Goal: Task Accomplishment & Management: Manage account settings

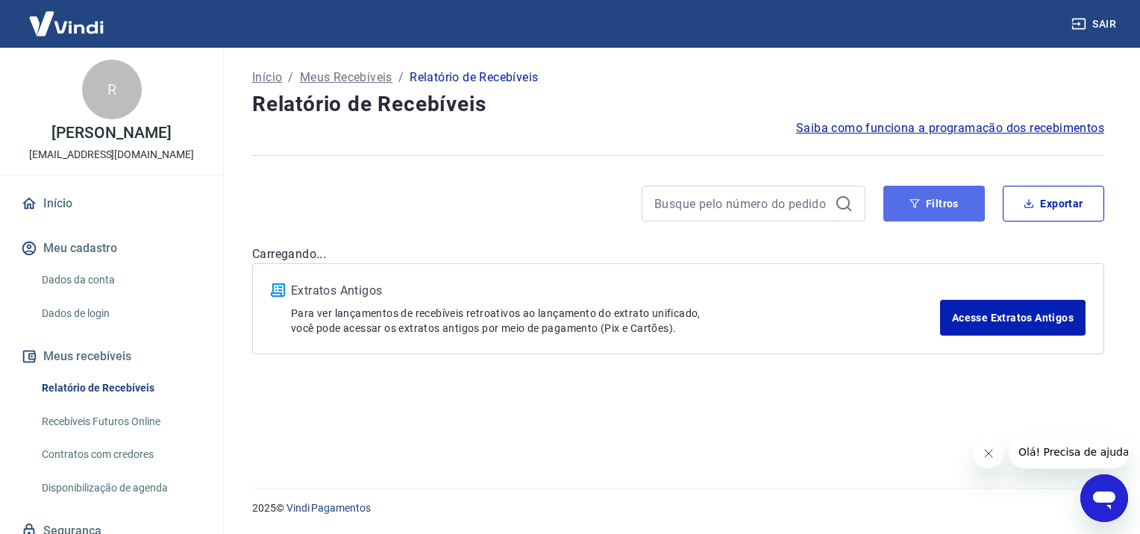
click at [934, 203] on button "Filtros" at bounding box center [935, 204] width 102 height 36
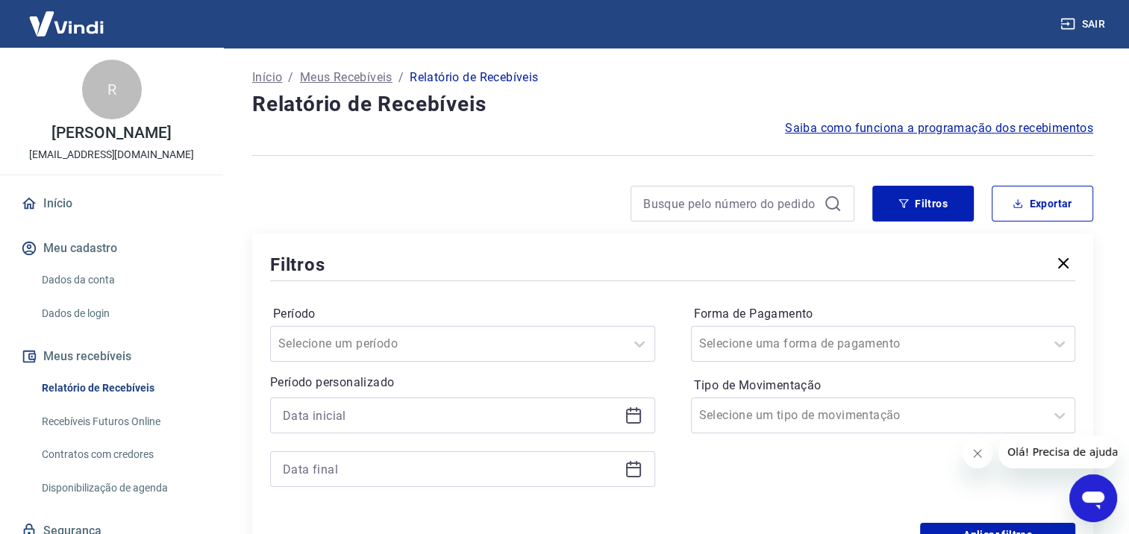
click at [621, 406] on div at bounding box center [462, 416] width 385 height 36
click at [632, 413] on icon at bounding box center [634, 416] width 18 height 18
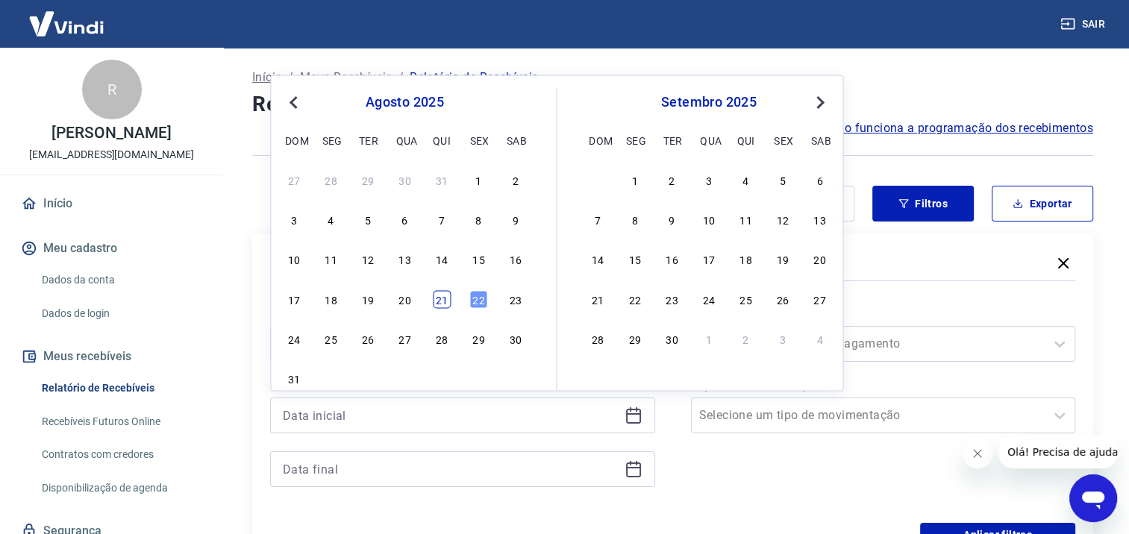
click at [442, 299] on div "21" at bounding box center [442, 299] width 18 height 18
type input "[DATE]"
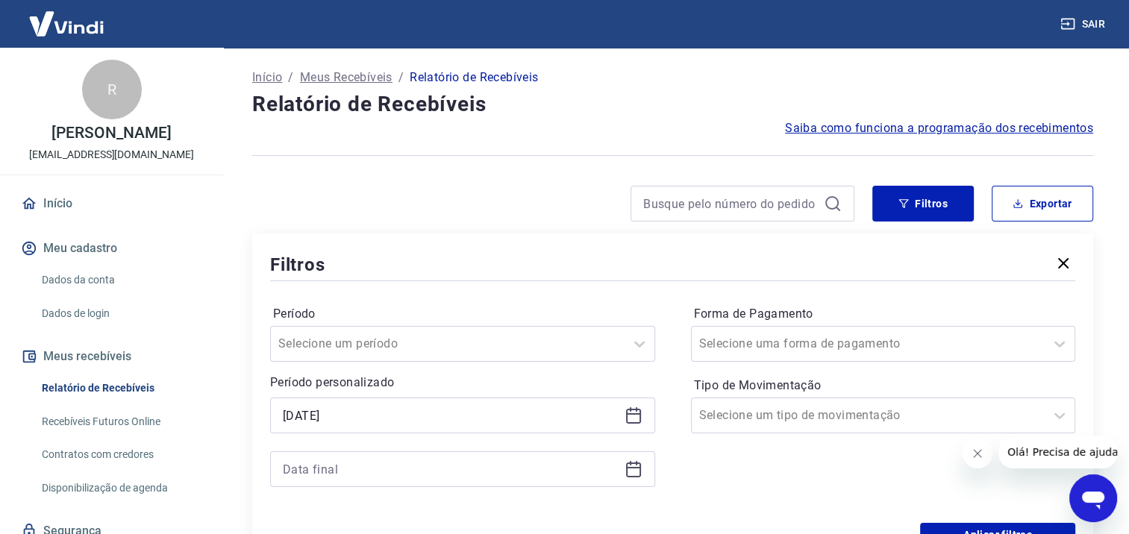
click at [636, 472] on icon at bounding box center [634, 470] width 18 height 18
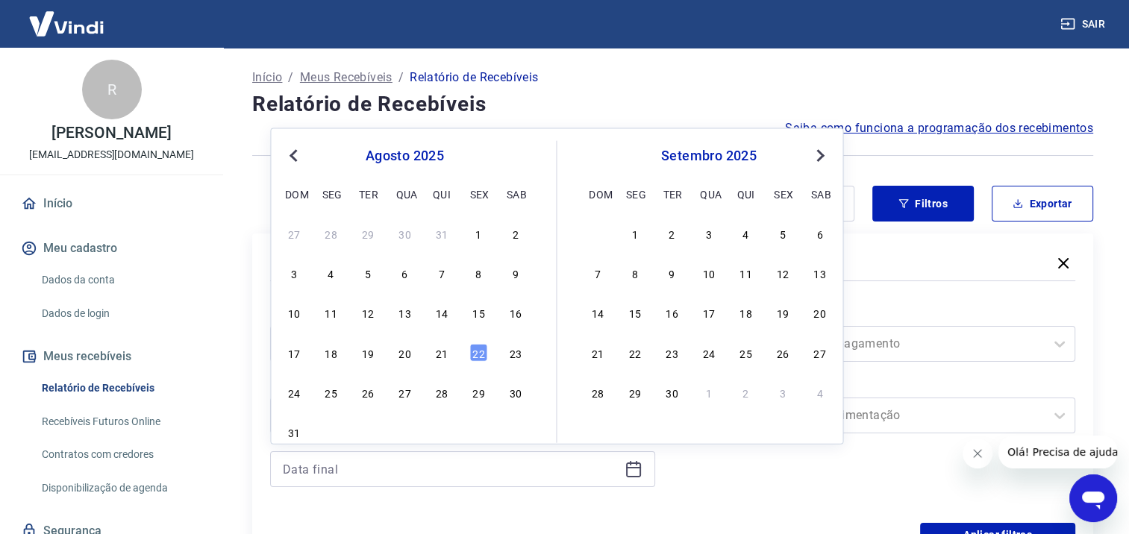
drag, startPoint x: 442, startPoint y: 352, endPoint x: 934, endPoint y: 502, distance: 514.0
click at [442, 354] on div "21" at bounding box center [442, 352] width 18 height 18
type input "[DATE]"
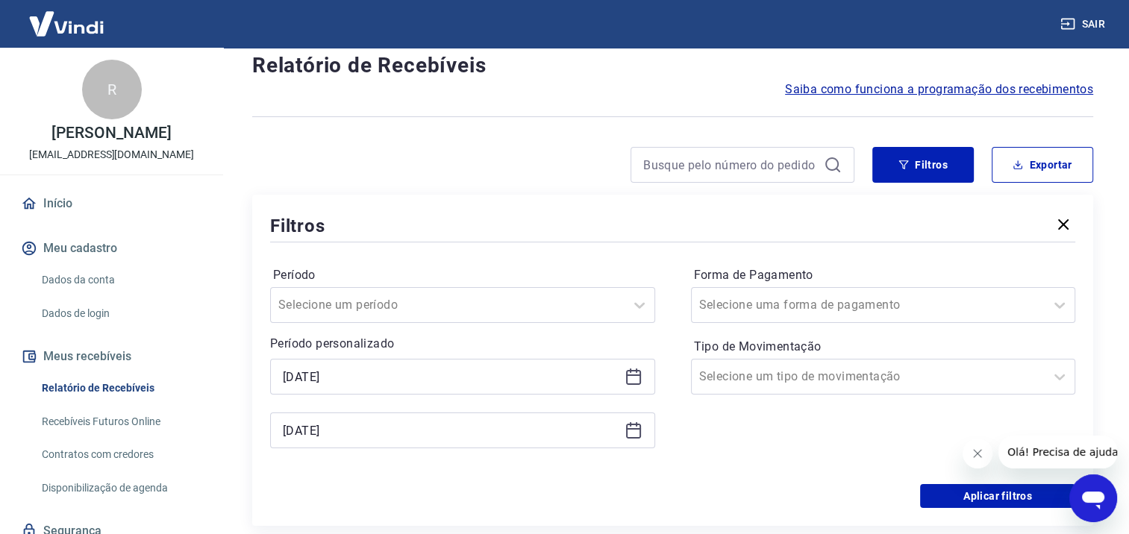
scroll to position [75, 0]
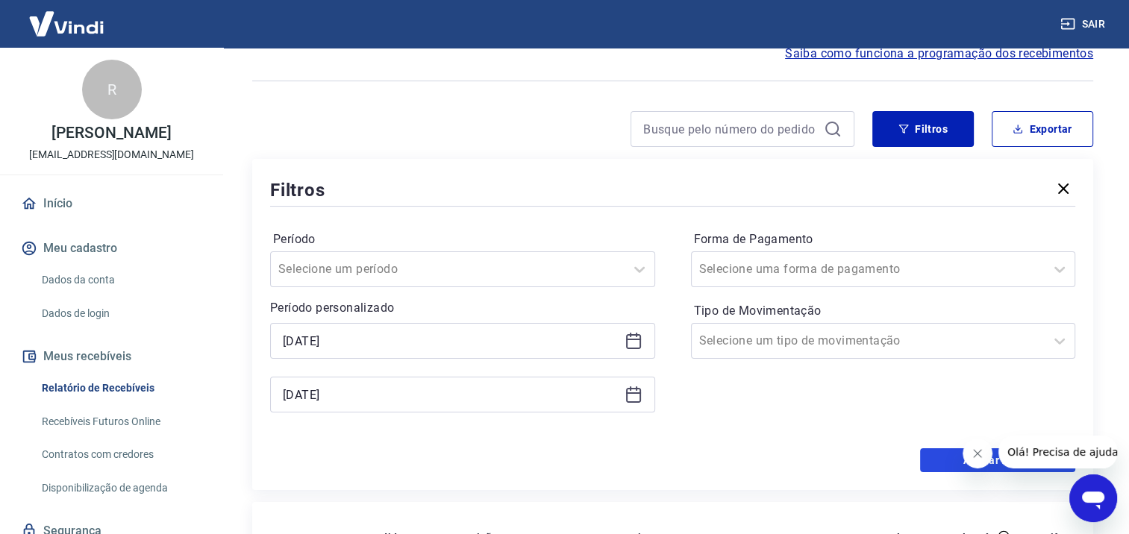
click at [938, 461] on button "Aplicar filtros" at bounding box center [997, 461] width 155 height 24
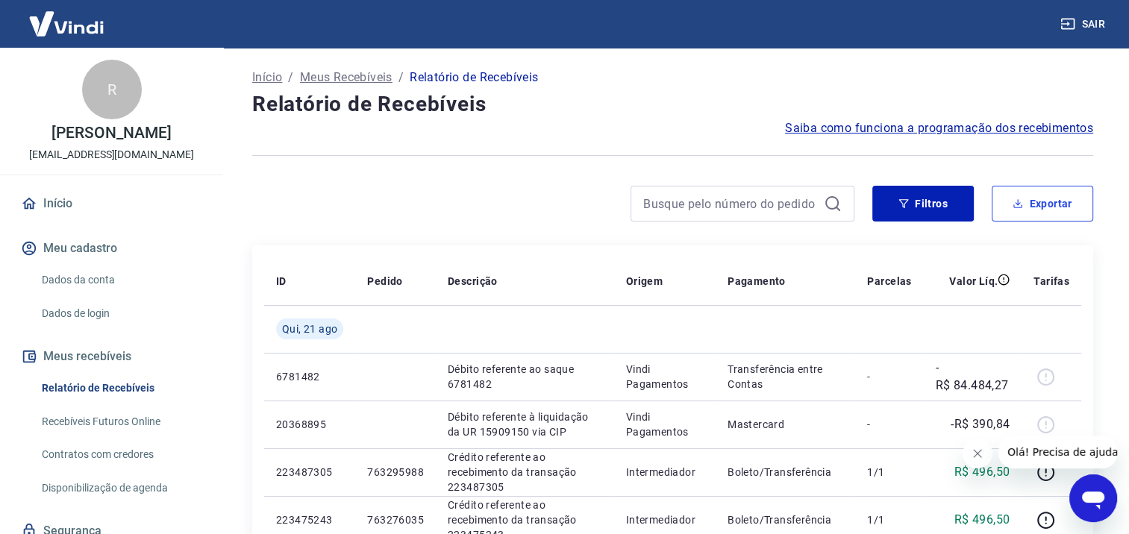
click at [1038, 199] on button "Exportar" at bounding box center [1043, 204] width 102 height 36
type input "[DATE]"
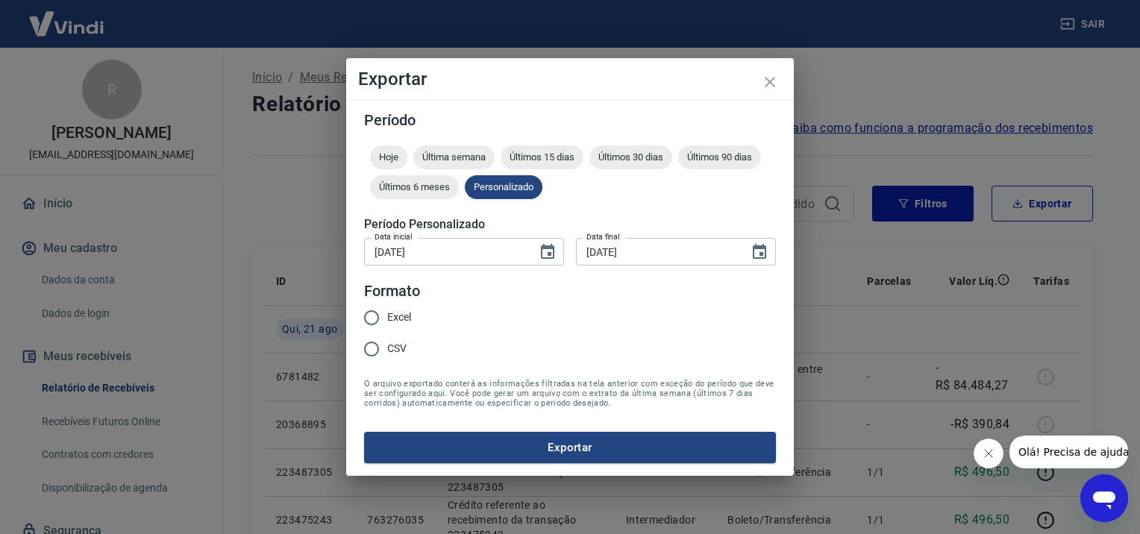
click at [406, 313] on span "Excel" at bounding box center [399, 318] width 24 height 16
click at [387, 313] on input "Excel" at bounding box center [371, 317] width 31 height 31
radio input "true"
click at [516, 463] on button "Exportar" at bounding box center [570, 447] width 412 height 31
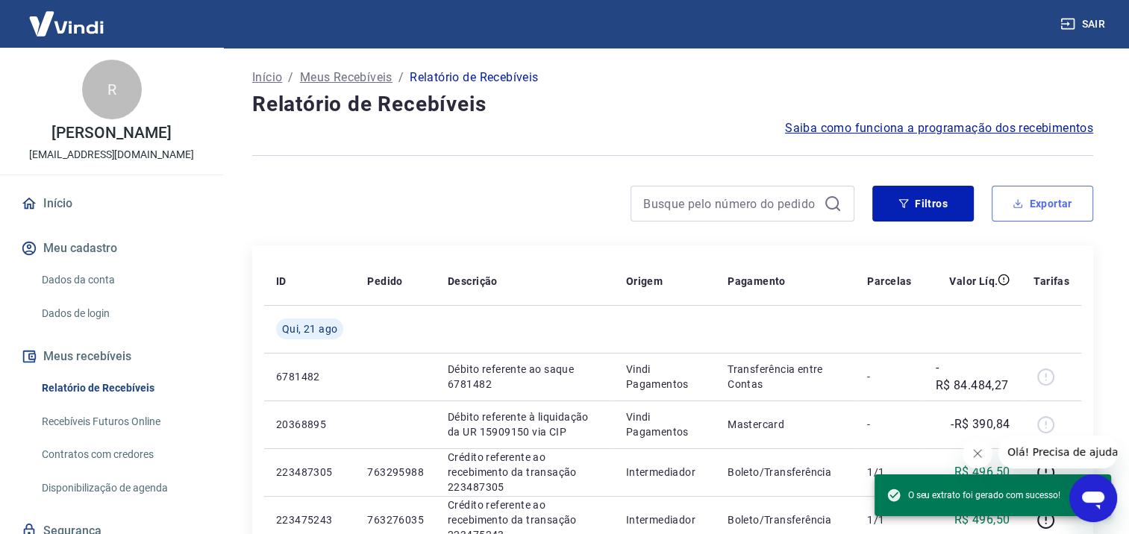
click at [1045, 209] on button "Exportar" at bounding box center [1043, 204] width 102 height 36
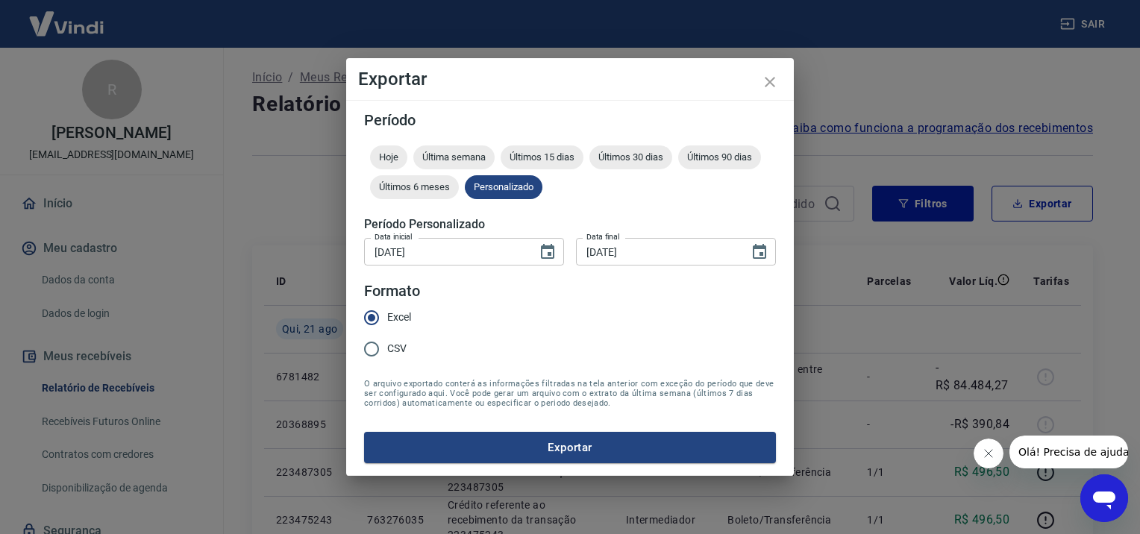
click at [390, 348] on span "CSV" at bounding box center [396, 349] width 19 height 16
click at [387, 348] on input "CSV" at bounding box center [371, 349] width 31 height 31
radio input "true"
click at [474, 443] on button "Exportar" at bounding box center [570, 447] width 412 height 31
